Goal: Check status: Check status

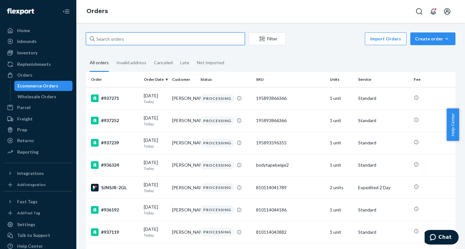
click at [164, 40] on input "text" at bounding box center [165, 38] width 159 height 13
paste input "884701"
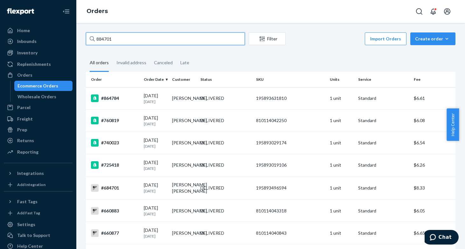
click at [169, 39] on input "884701" at bounding box center [165, 38] width 159 height 13
drag, startPoint x: 99, startPoint y: 40, endPoint x: 59, endPoint y: 40, distance: 39.8
click at [60, 40] on div "Home Inbounds Shipping Plans Problems Inventory Products Replenishments Orders …" at bounding box center [232, 124] width 465 height 249
paste input "itsmywrld.e"
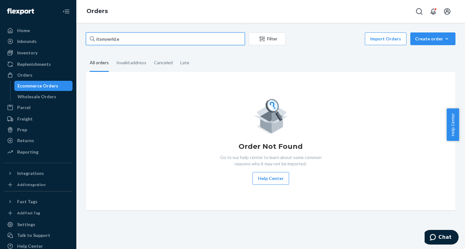
drag, startPoint x: 148, startPoint y: 40, endPoint x: 4, endPoint y: 18, distance: 145.3
click at [6, 18] on div "Home Inbounds Shipping Plans Problems Inventory Products Replenishments Orders …" at bounding box center [232, 124] width 465 height 249
paste input "a** g"
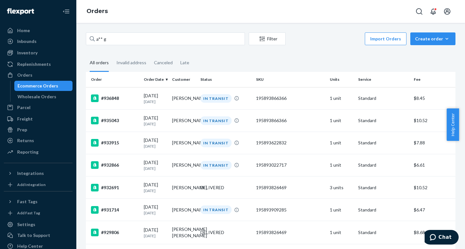
click at [410, 64] on fieldset "All orders Invalid address Canceled Late" at bounding box center [271, 63] width 370 height 18
drag, startPoint x: 140, startPoint y: 39, endPoint x: 33, endPoint y: 23, distance: 108.6
click at [34, 23] on div "Home Inbounds Shipping Plans Problems Inventory Products Replenishments Orders …" at bounding box center [232, 124] width 465 height 249
paste input "577070132513050723"
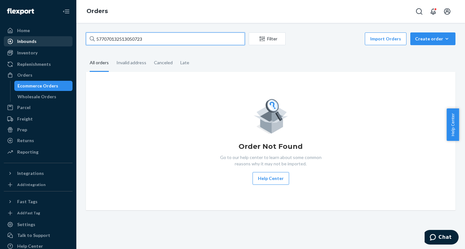
drag, startPoint x: 153, startPoint y: 40, endPoint x: 57, endPoint y: 39, distance: 96.4
click at [57, 39] on div "Home Inbounds Shipping Plans Problems Inventory Products Replenishments Orders …" at bounding box center [232, 124] width 465 height 249
paste input "884701"
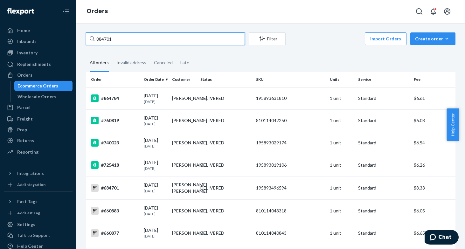
type input "884701"
